Goal: Information Seeking & Learning: Learn about a topic

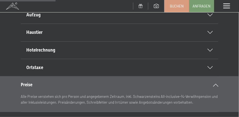
scroll to position [90, 0]
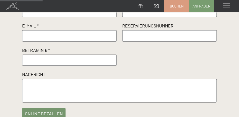
scroll to position [127, 0]
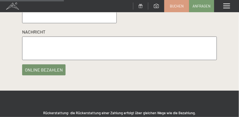
click at [50, 69] on button "online bezahlen" at bounding box center [44, 69] width 44 height 11
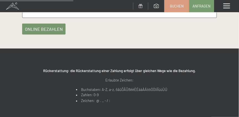
scroll to position [84, 0]
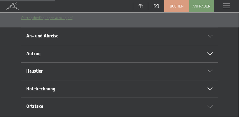
scroll to position [169, 0]
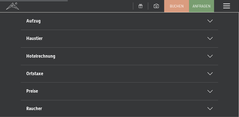
click at [89, 59] on div "Hotelrechnung" at bounding box center [119, 56] width 187 height 17
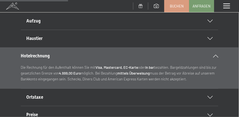
scroll to position [168, 0]
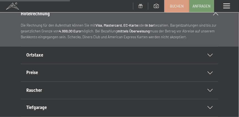
click at [76, 75] on h2 "Preise" at bounding box center [114, 73] width 176 height 6
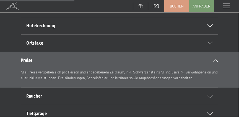
scroll to position [66, 0]
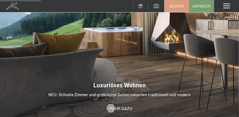
scroll to position [464, 0]
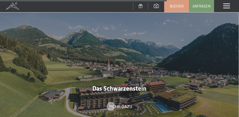
scroll to position [1472, 0]
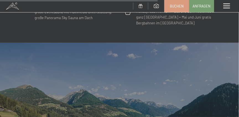
click at [229, 8] on span at bounding box center [227, 6] width 7 height 5
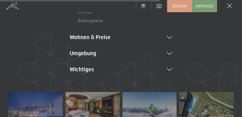
scroll to position [127, 0]
click at [86, 69] on li "Wichtiges Lage & Anreise Online bezahlen Webcam & Wetter Downloads" at bounding box center [121, 69] width 103 height 8
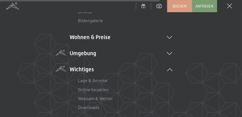
scroll to position [84, 0]
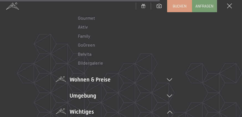
click at [95, 80] on li "Wohnen & Preise Inklusivleistungen Zimmer & Preise Liste Angebote Liste Familie…" at bounding box center [121, 80] width 103 height 8
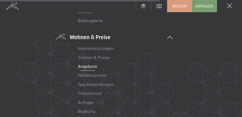
scroll to position [169, 0]
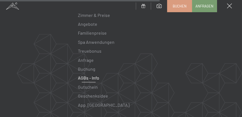
click at [94, 77] on link "AGBs - Info" at bounding box center [88, 77] width 21 height 5
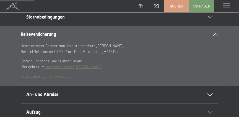
scroll to position [84, 0]
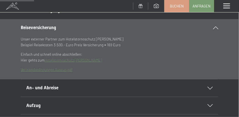
click at [53, 69] on link "Vertragsbedingungen Auszug.pdf" at bounding box center [47, 69] width 52 height 4
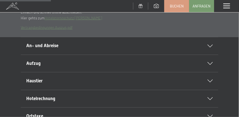
scroll to position [127, 0]
click at [102, 45] on h2 "An- und Abreise" at bounding box center [114, 45] width 176 height 6
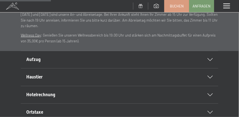
scroll to position [169, 0]
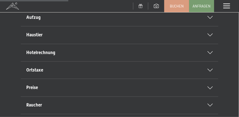
click at [103, 50] on h2 "Hotelrechnung" at bounding box center [114, 53] width 176 height 6
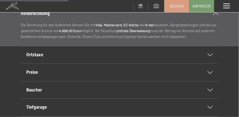
click at [155, 32] on p "Die Rechnung für den Aufenthalt können Sie mit Visa, Mastercard, EC-Karte oder …" at bounding box center [120, 30] width 198 height 17
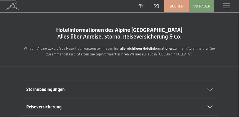
scroll to position [42, 0]
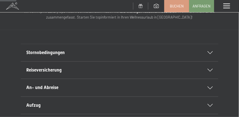
click at [55, 87] on span "An- und Abreise" at bounding box center [42, 87] width 32 height 5
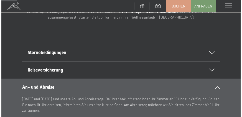
scroll to position [0, 0]
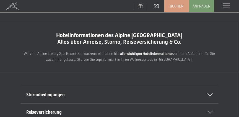
click at [228, 6] on span at bounding box center [227, 6] width 7 height 5
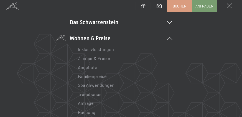
scroll to position [84, 0]
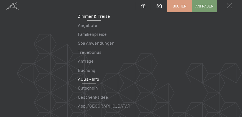
click at [87, 17] on link "Zimmer & Preise" at bounding box center [94, 15] width 32 height 5
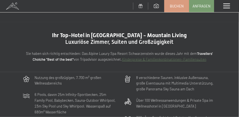
click at [224, 5] on span at bounding box center [227, 6] width 7 height 5
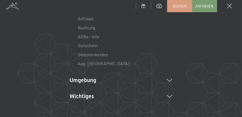
scroll to position [169, 0]
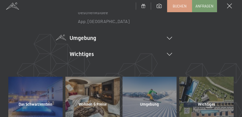
click at [83, 37] on li "Umgebung Das Ahrntal Ski & Winter Skifahren Skischule Wandern & Sommer Wandern …" at bounding box center [121, 38] width 103 height 8
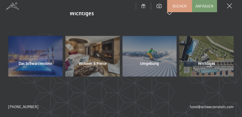
scroll to position [278, 0]
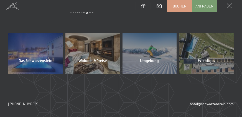
click at [83, 60] on span "Wohnen & Preise" at bounding box center [92, 61] width 28 height 6
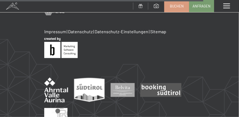
scroll to position [632, 0]
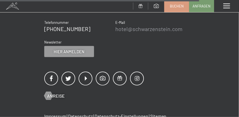
click at [133, 25] on link "hotel@ no-spam. schwarzenstein. no-spam. com" at bounding box center [149, 28] width 67 height 7
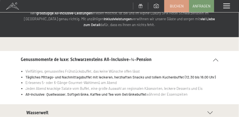
scroll to position [0, 0]
